Goal: Information Seeking & Learning: Learn about a topic

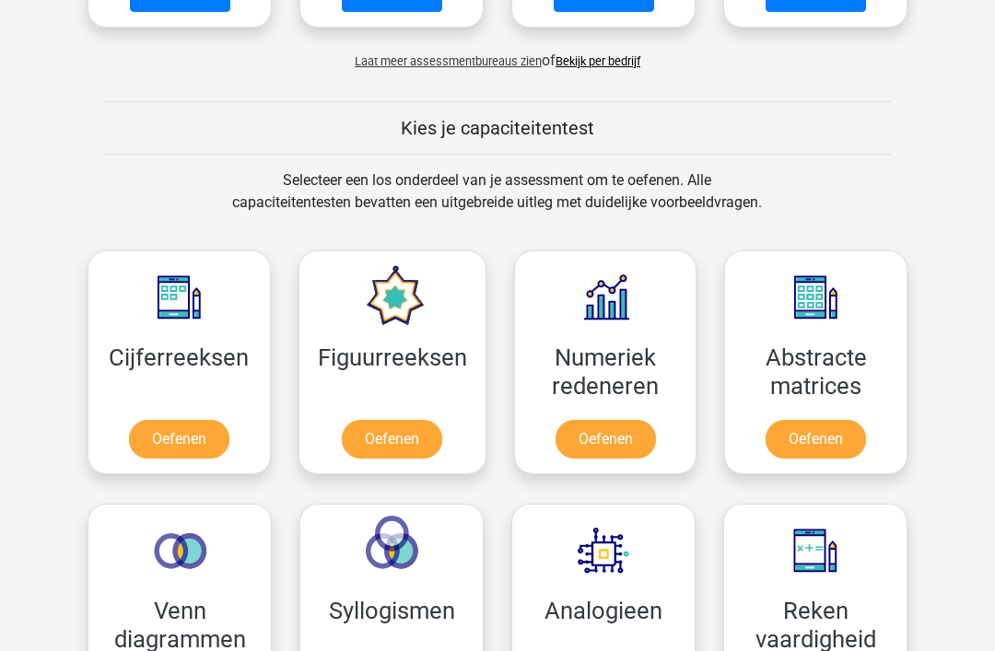
scroll to position [615, 0]
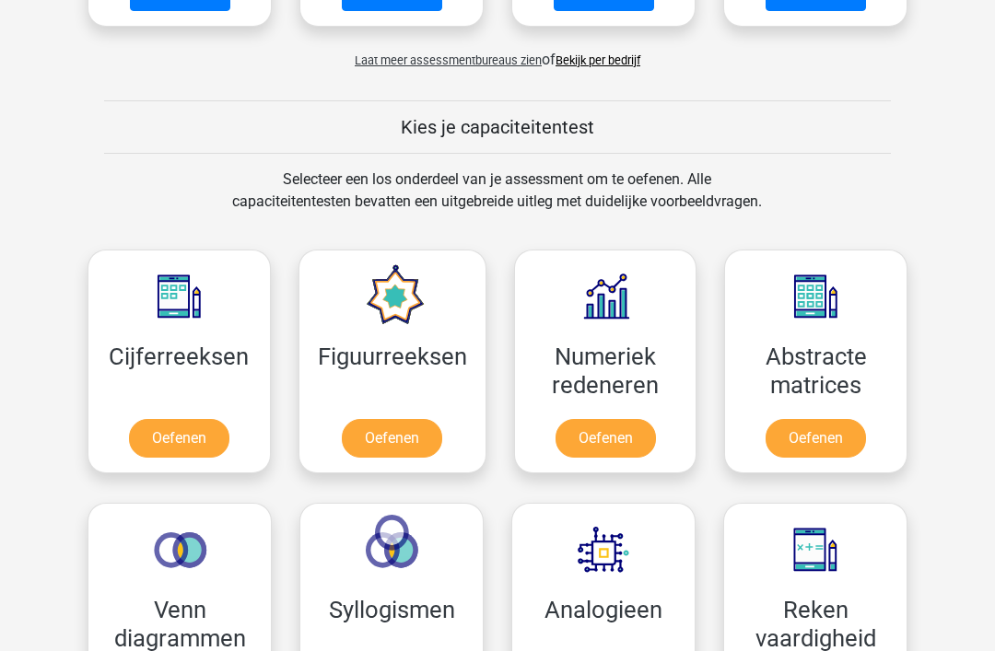
click at [172, 440] on link "Oefenen" at bounding box center [179, 438] width 100 height 39
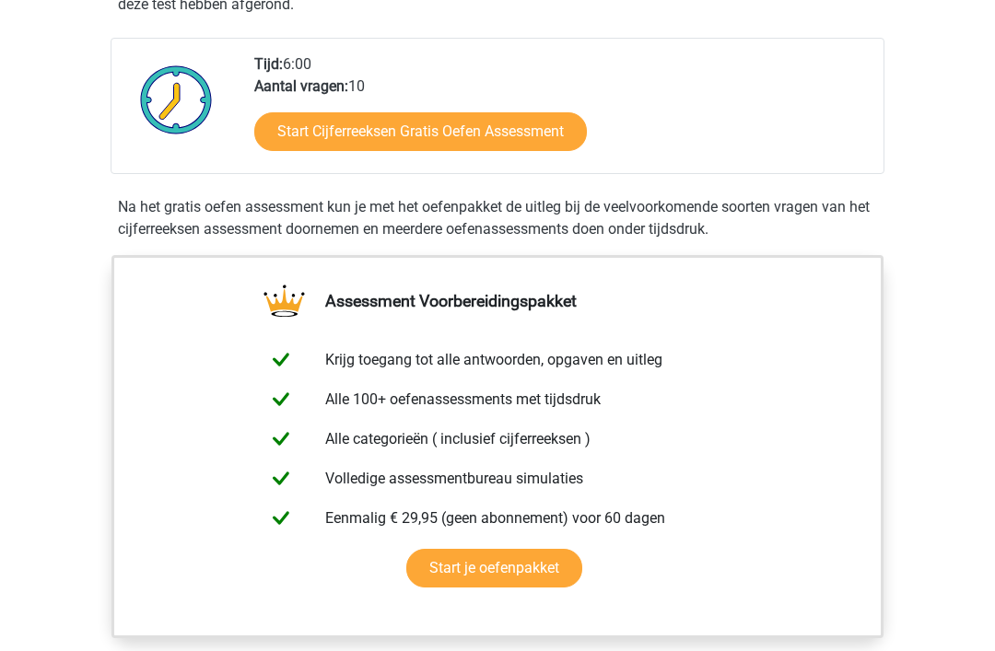
scroll to position [435, 0]
click at [434, 139] on link "Start Cijferreeksen Gratis Oefen Assessment" at bounding box center [420, 132] width 333 height 39
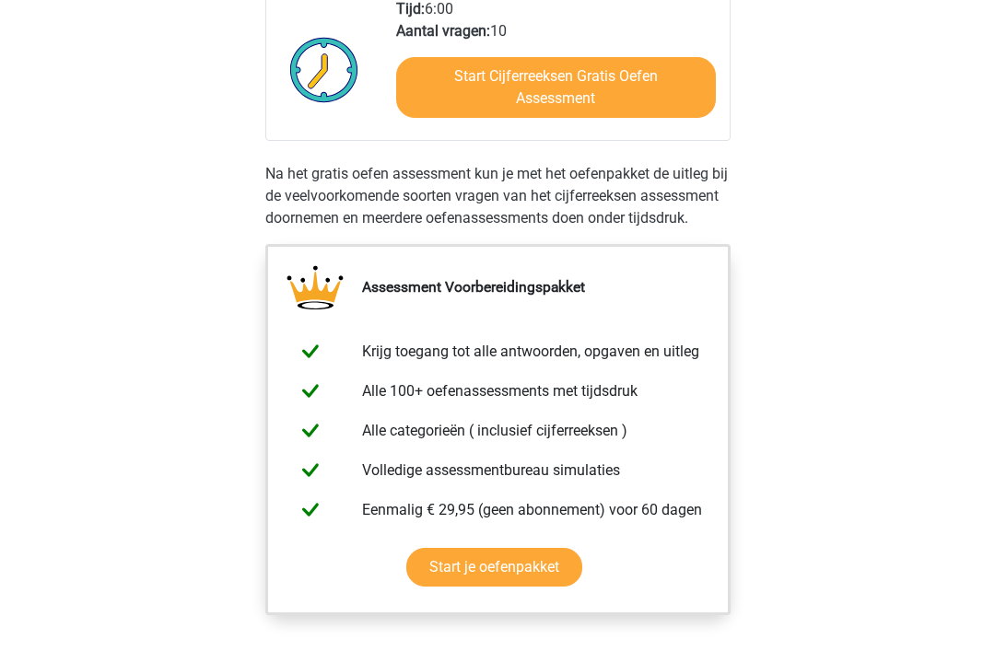
scroll to position [436, 0]
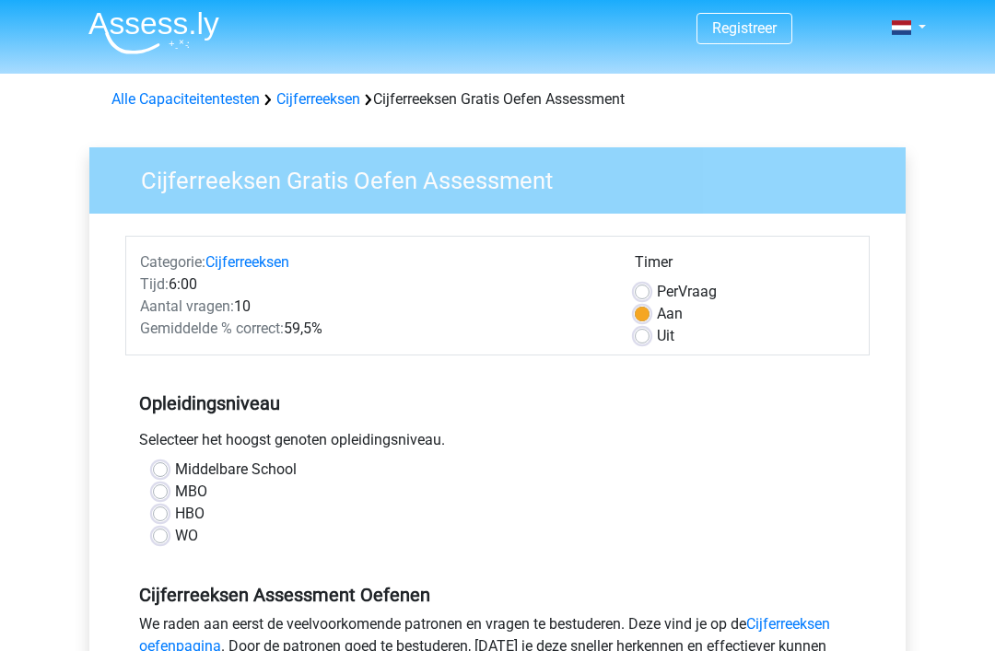
scroll to position [6, 0]
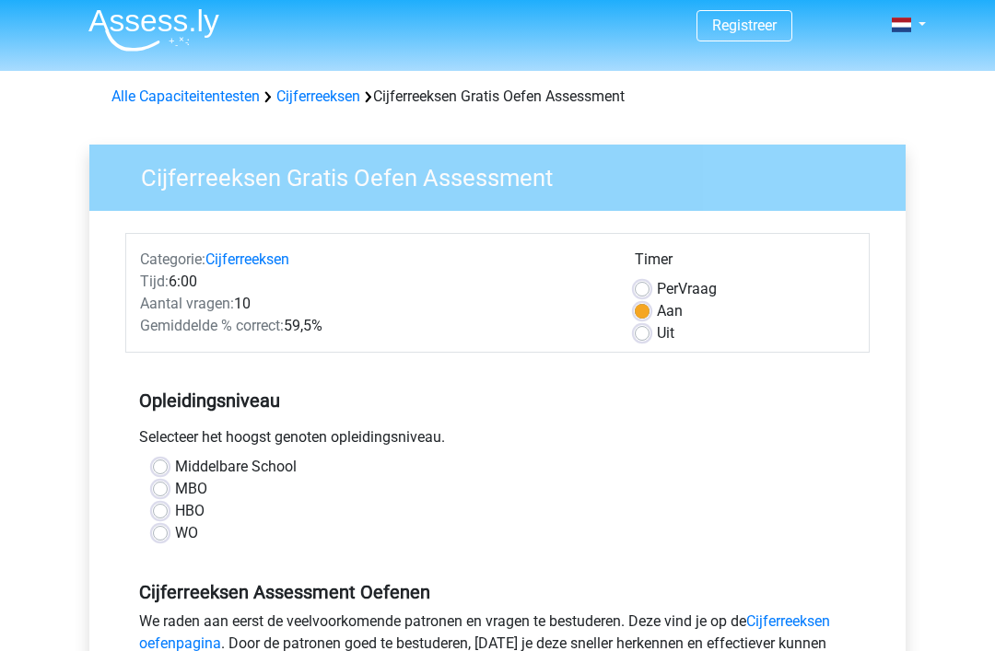
click at [158, 545] on div "WO" at bounding box center [497, 533] width 689 height 22
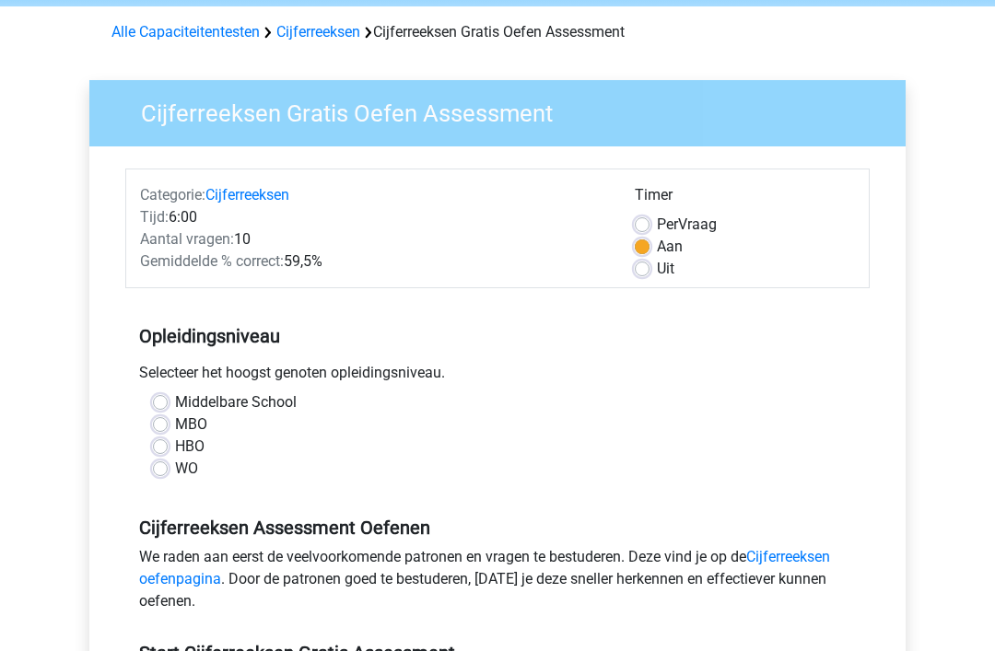
scroll to position [72, 0]
click at [171, 466] on div "WO" at bounding box center [497, 468] width 689 height 22
click at [175, 466] on label "WO" at bounding box center [186, 468] width 23 height 22
click at [158, 466] on input "WO" at bounding box center [160, 466] width 15 height 18
radio input "true"
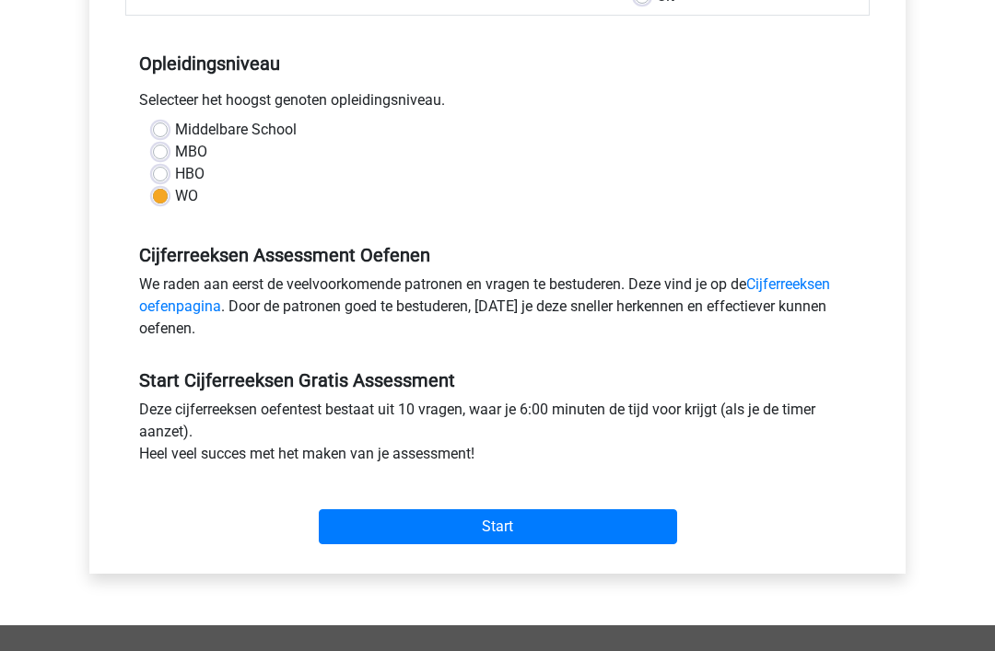
scroll to position [347, 0]
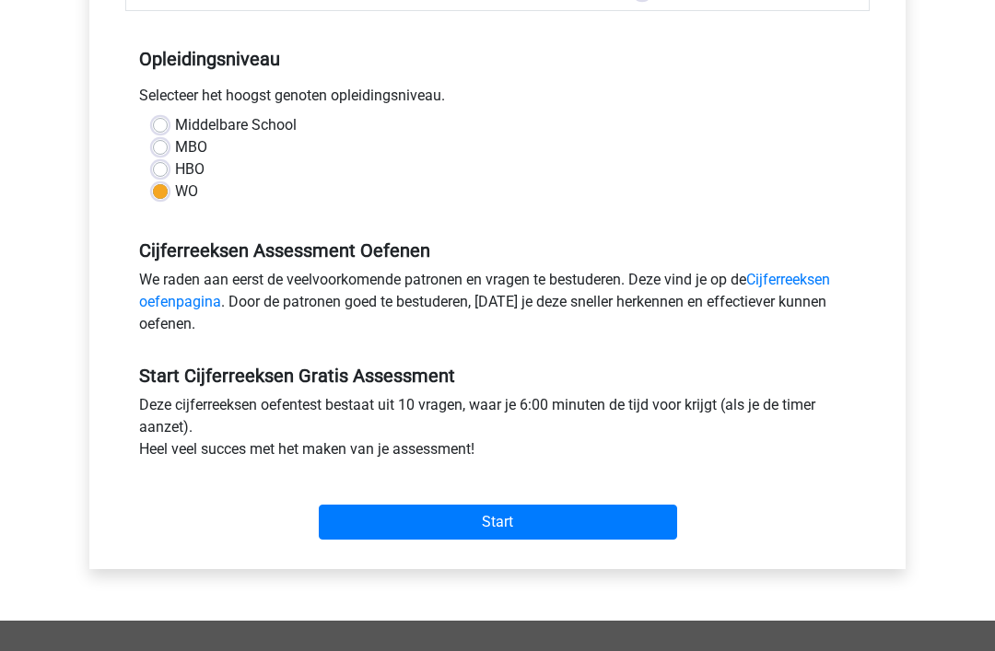
click at [34, 453] on div "Registreer Nederlands English" at bounding box center [497, 381] width 995 height 1456
click at [790, 522] on div "Start" at bounding box center [497, 508] width 744 height 64
click at [586, 522] on input "Start" at bounding box center [498, 523] width 358 height 35
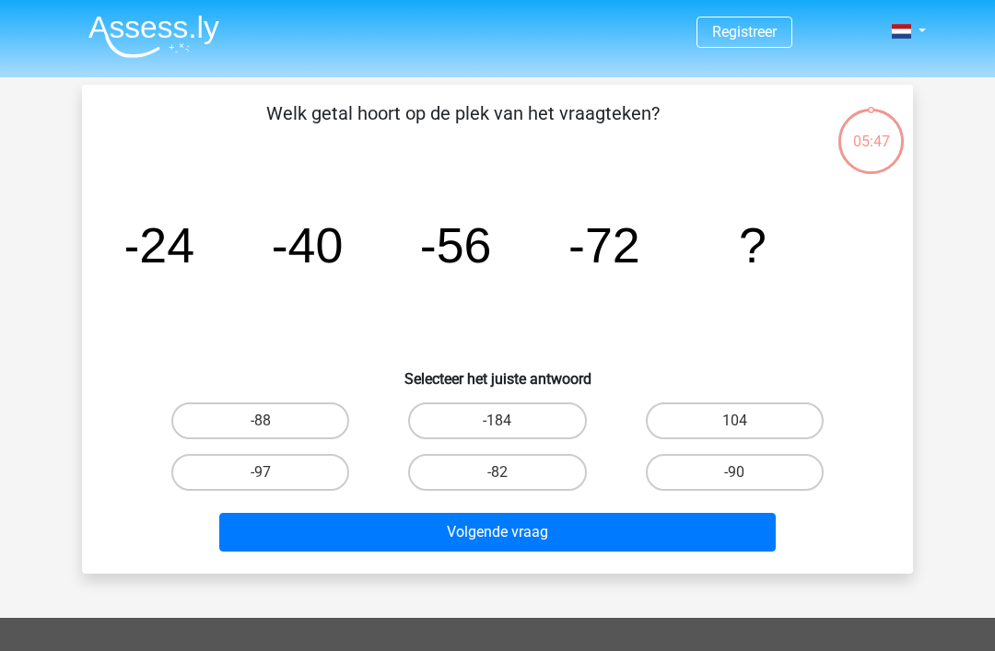
click at [287, 413] on label "-88" at bounding box center [260, 421] width 178 height 37
click at [273, 421] on input "-88" at bounding box center [267, 427] width 12 height 12
radio input "true"
click at [535, 530] on button "Volgende vraag" at bounding box center [497, 532] width 557 height 39
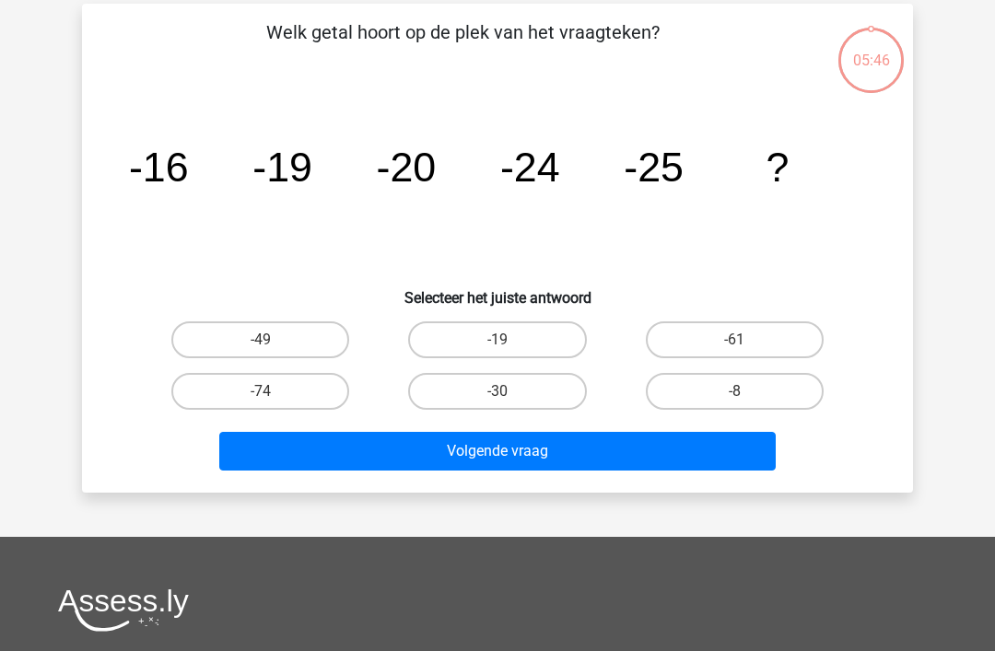
scroll to position [85, 0]
